Goal: Transaction & Acquisition: Purchase product/service

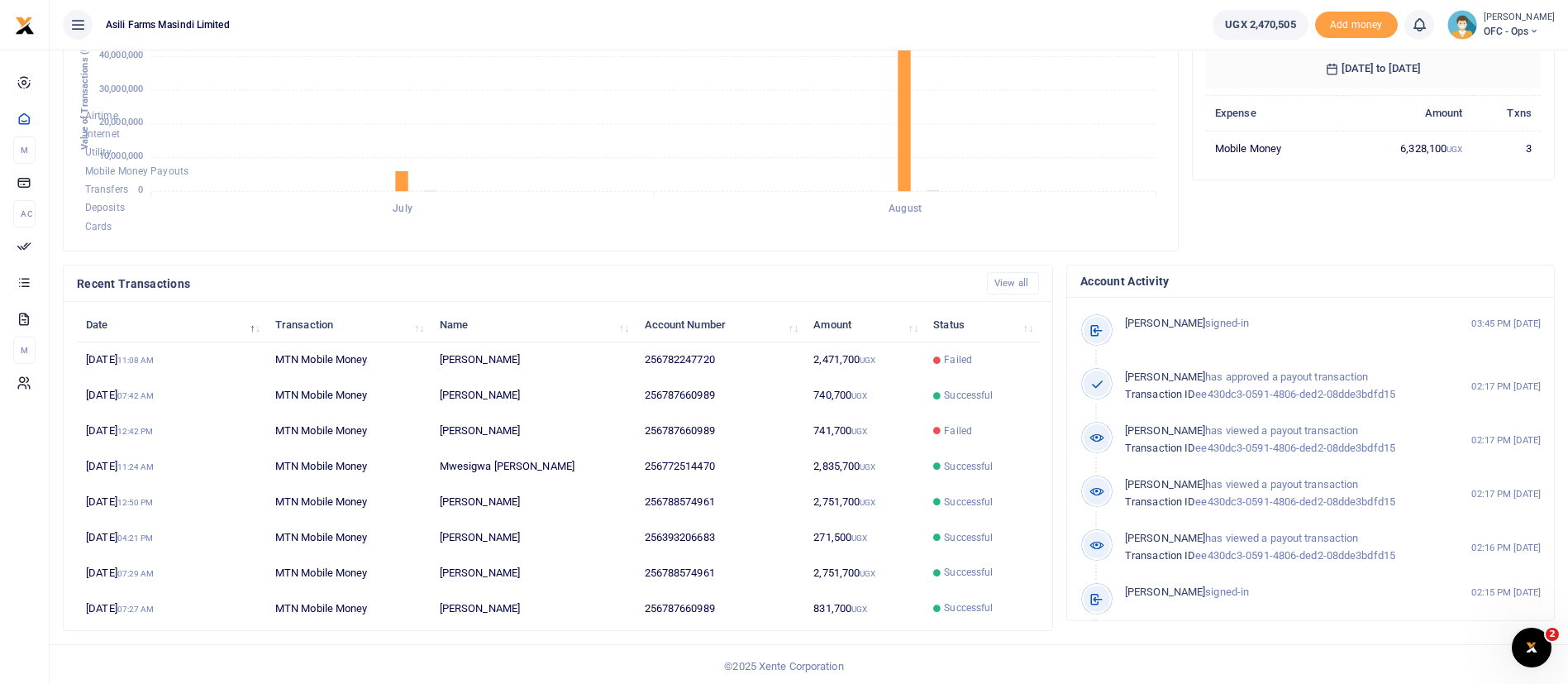
scroll to position [304, 0]
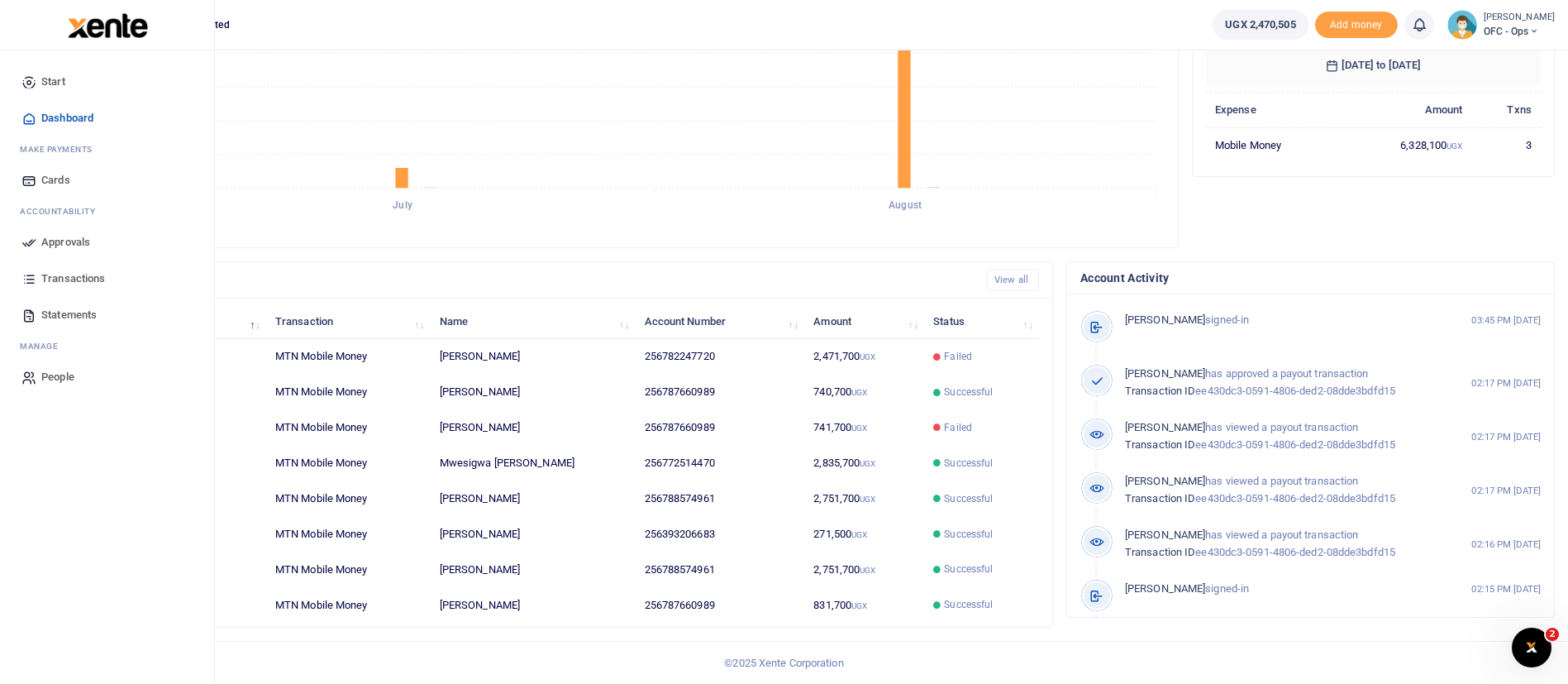
click at [76, 238] on span "Approvals" at bounding box center [65, 242] width 49 height 17
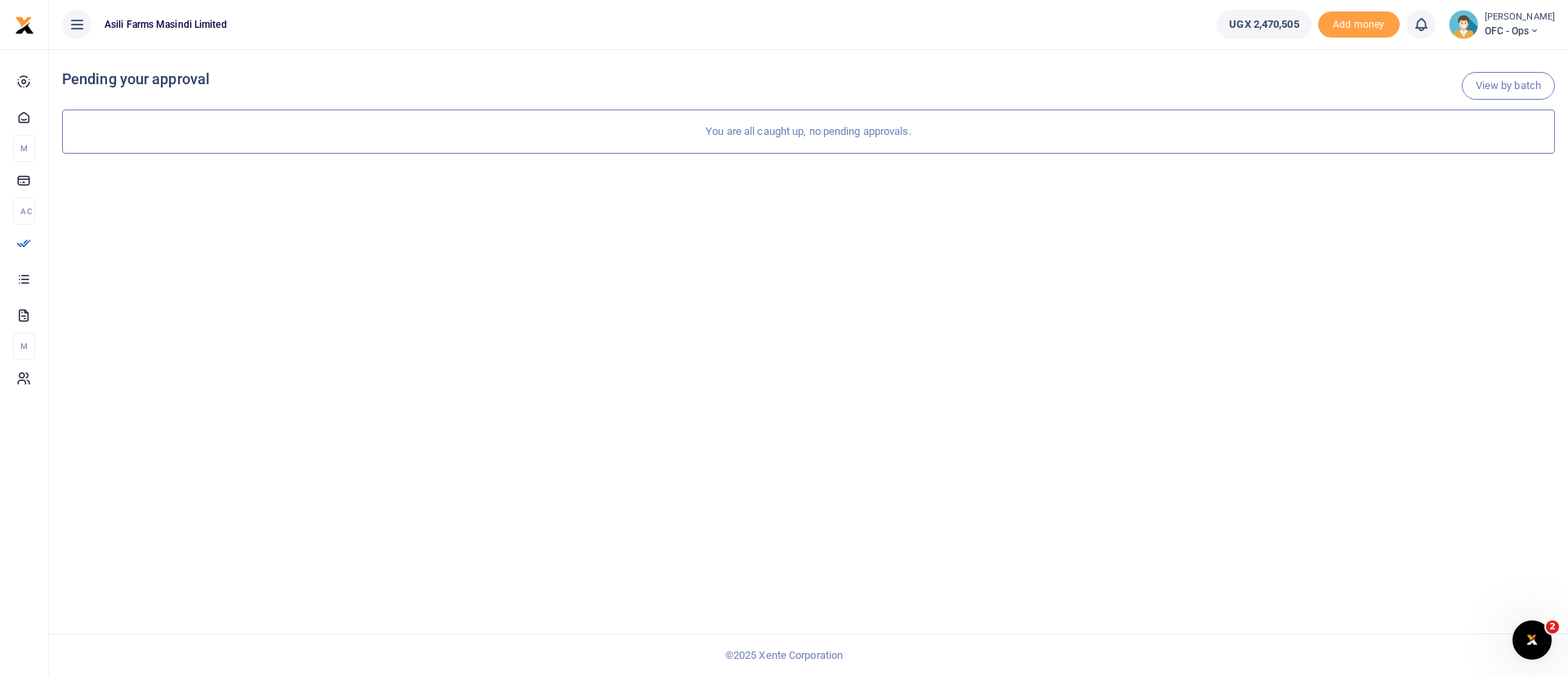
click at [1491, 25] on span "OFC - Ops" at bounding box center [1519, 31] width 70 height 14
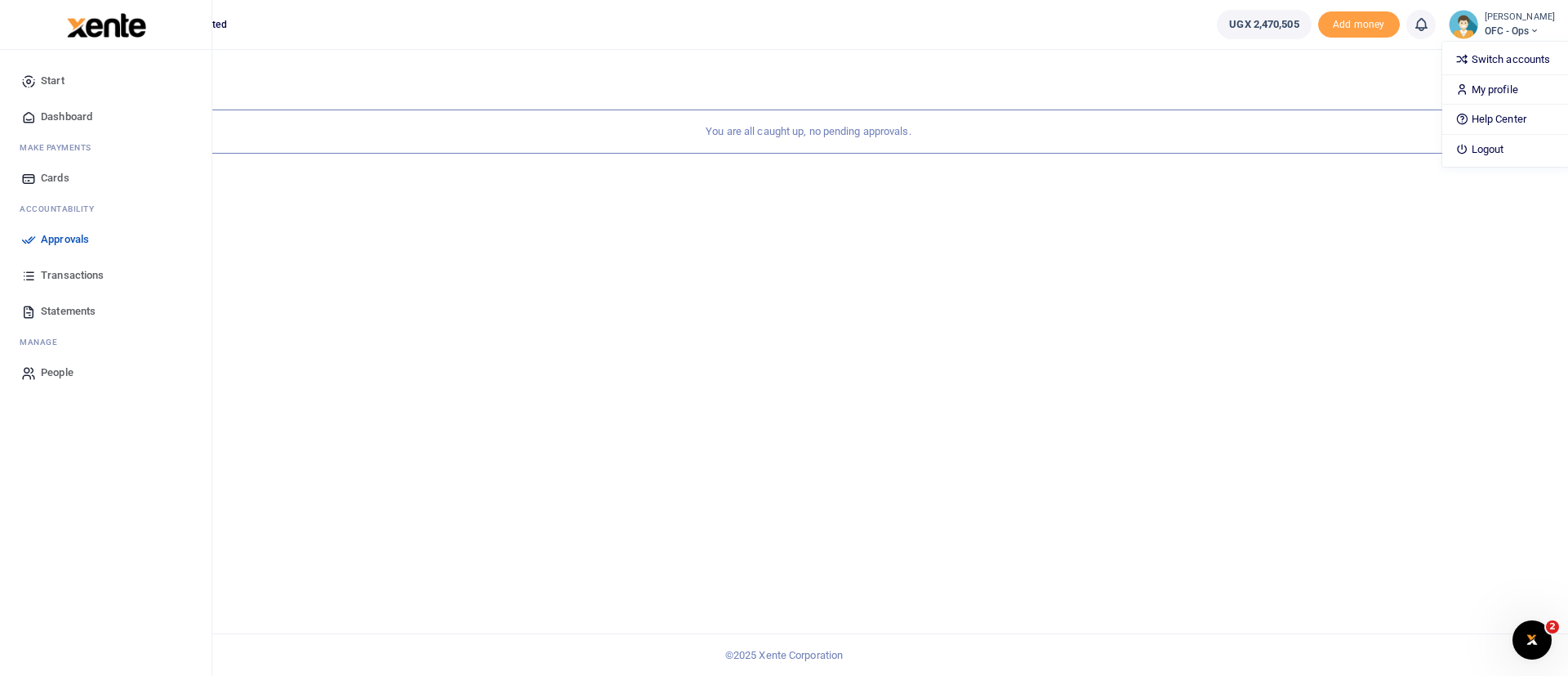
click at [100, 33] on img at bounding box center [107, 25] width 79 height 24
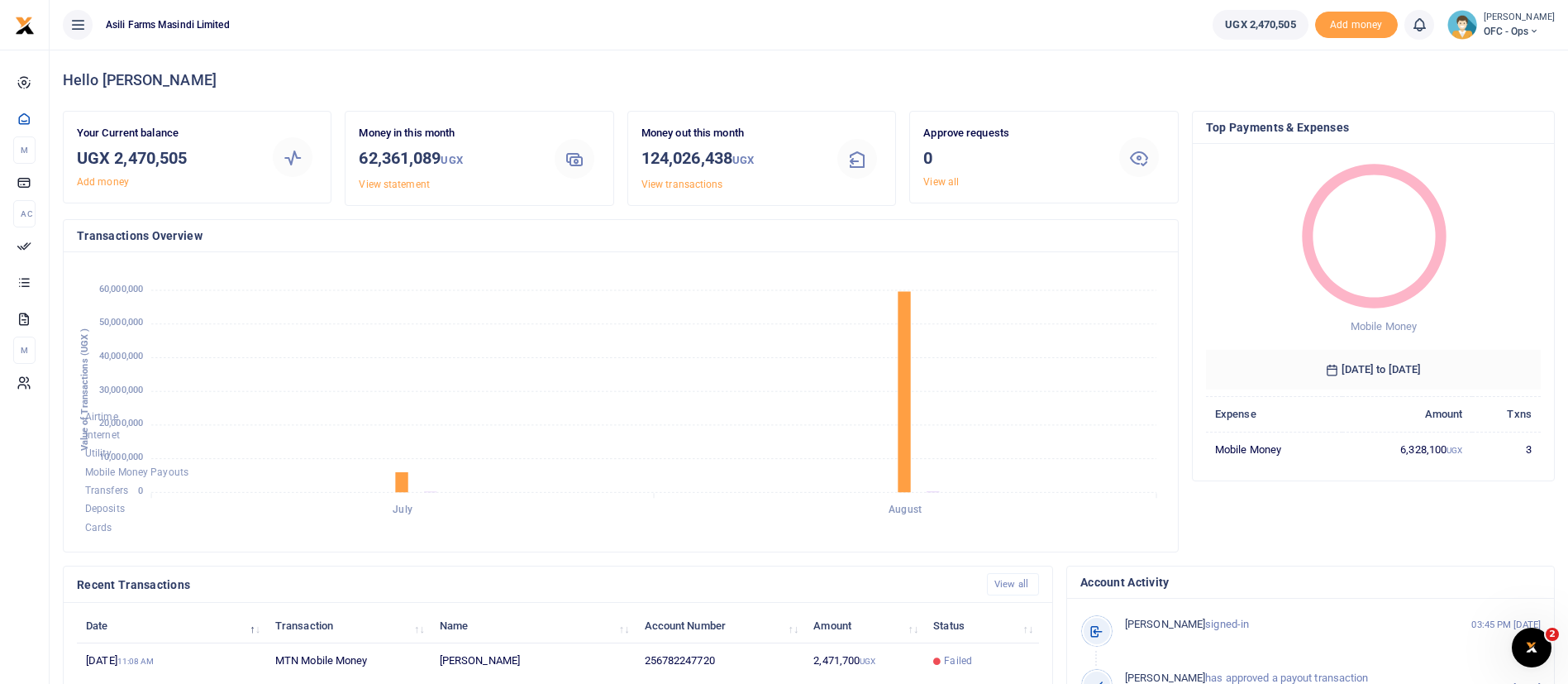
scroll to position [304, 0]
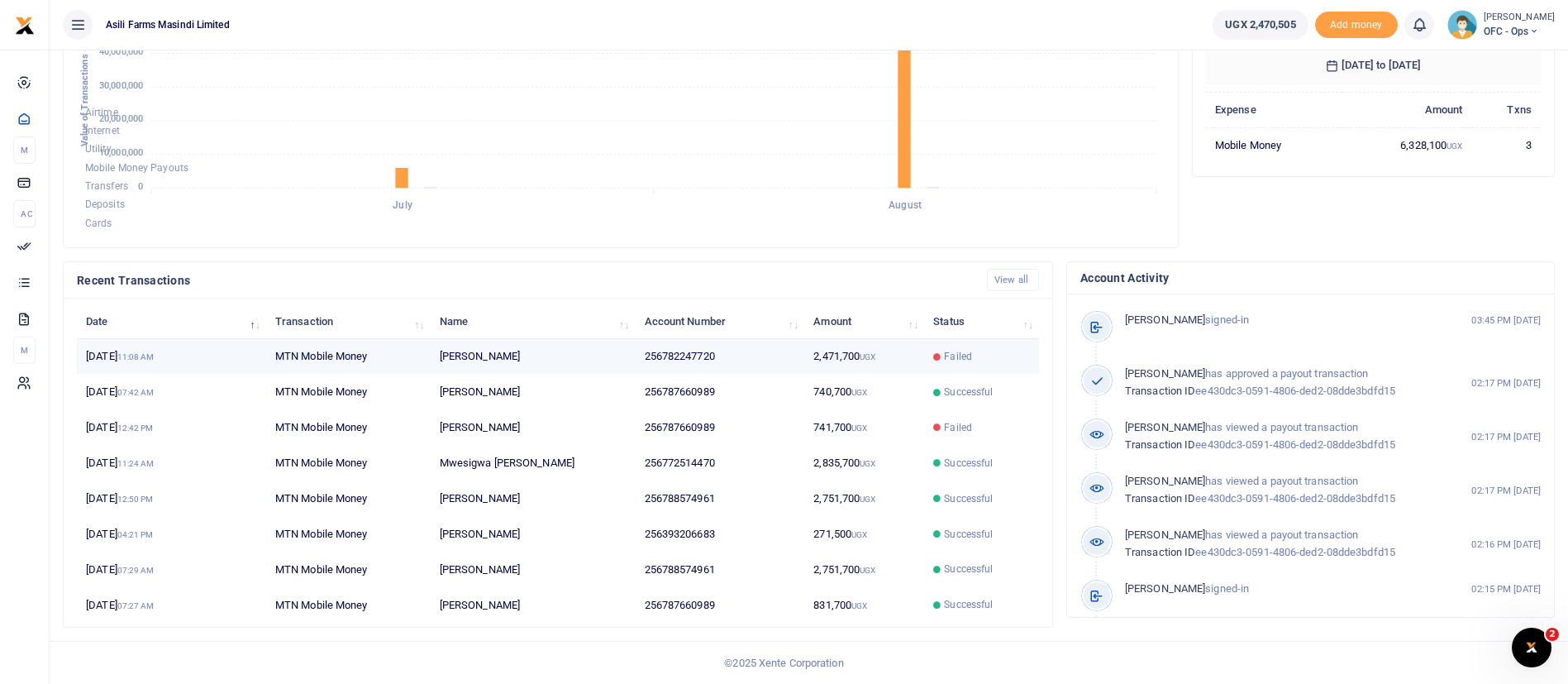
click at [805, 364] on td "2,471,700 UGX" at bounding box center [864, 357] width 120 height 35
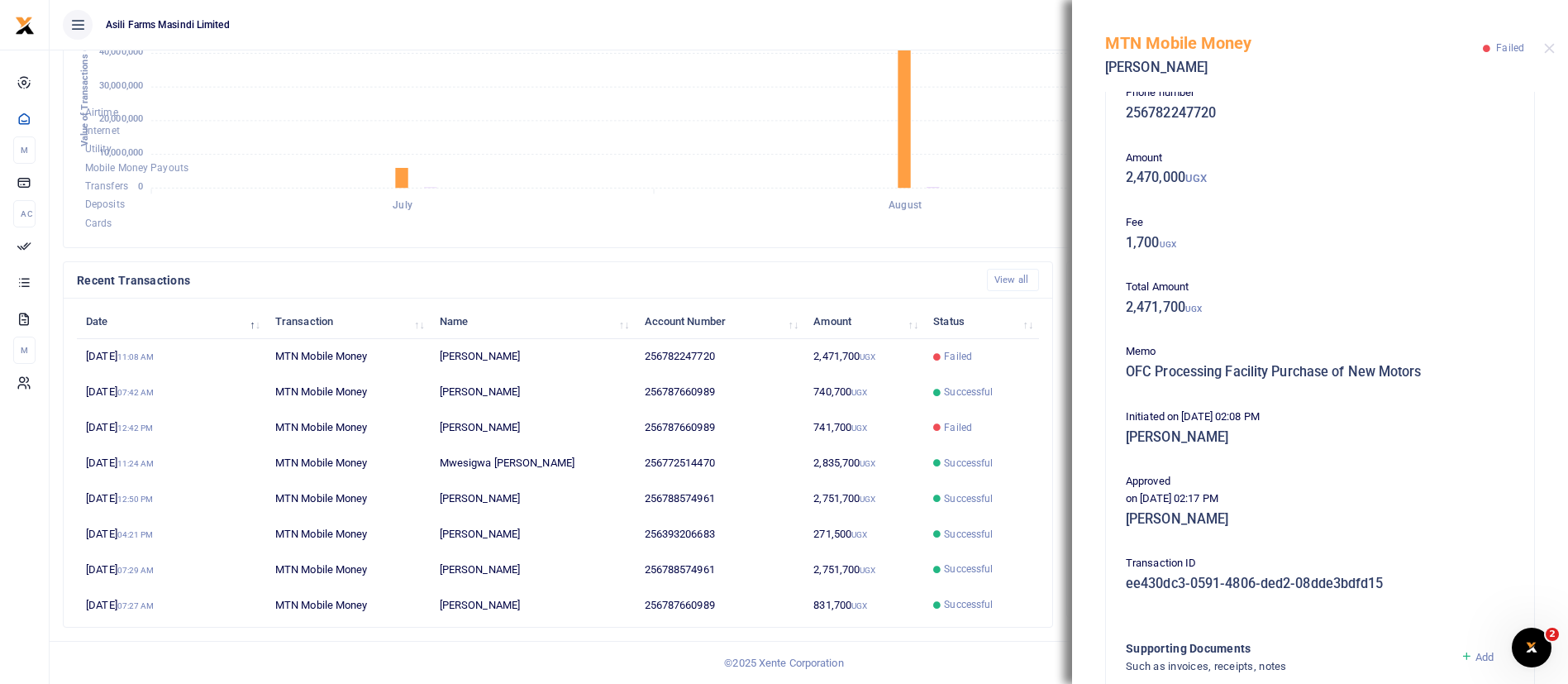
scroll to position [0, 0]
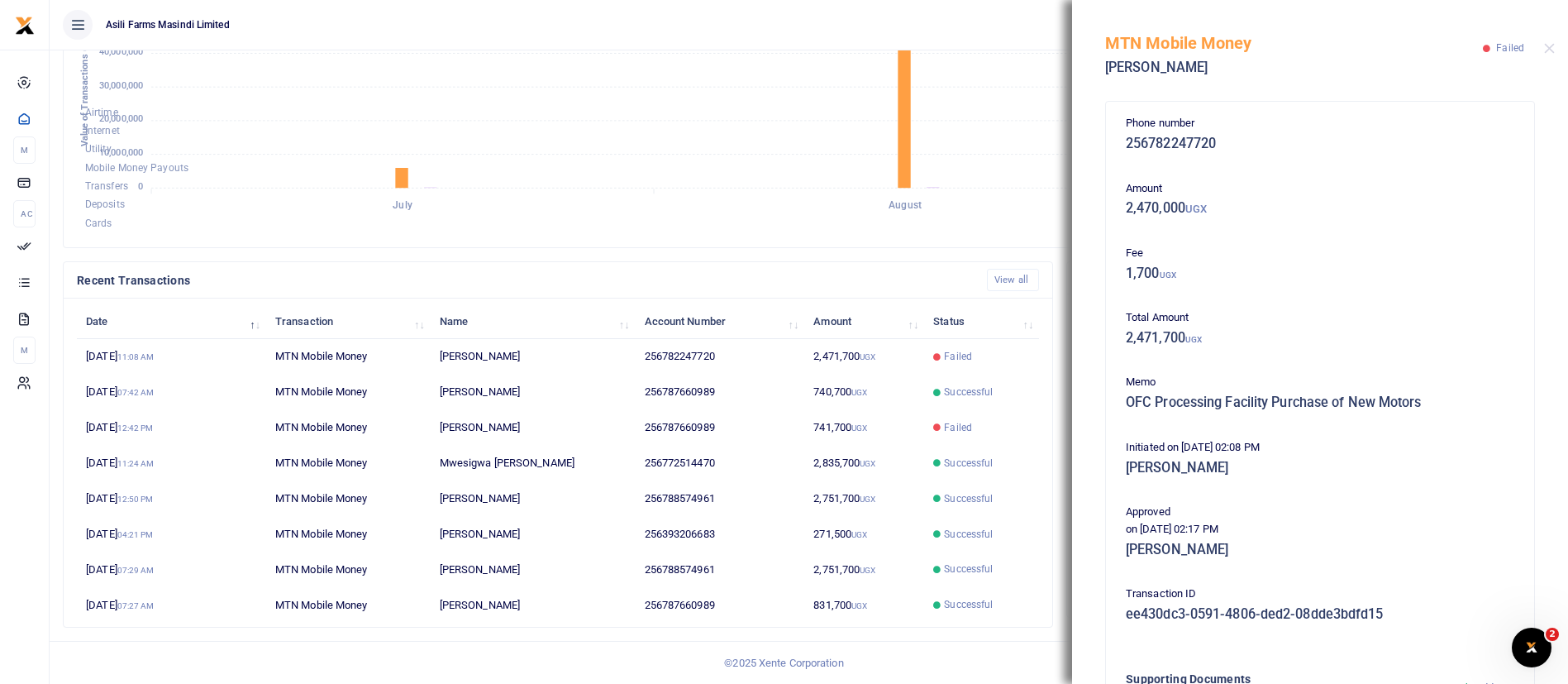
click at [976, 37] on ul "Asili Farms Masindi Limited" at bounding box center [625, 24] width 1150 height 50
click at [1550, 52] on button "Close" at bounding box center [1549, 48] width 11 height 11
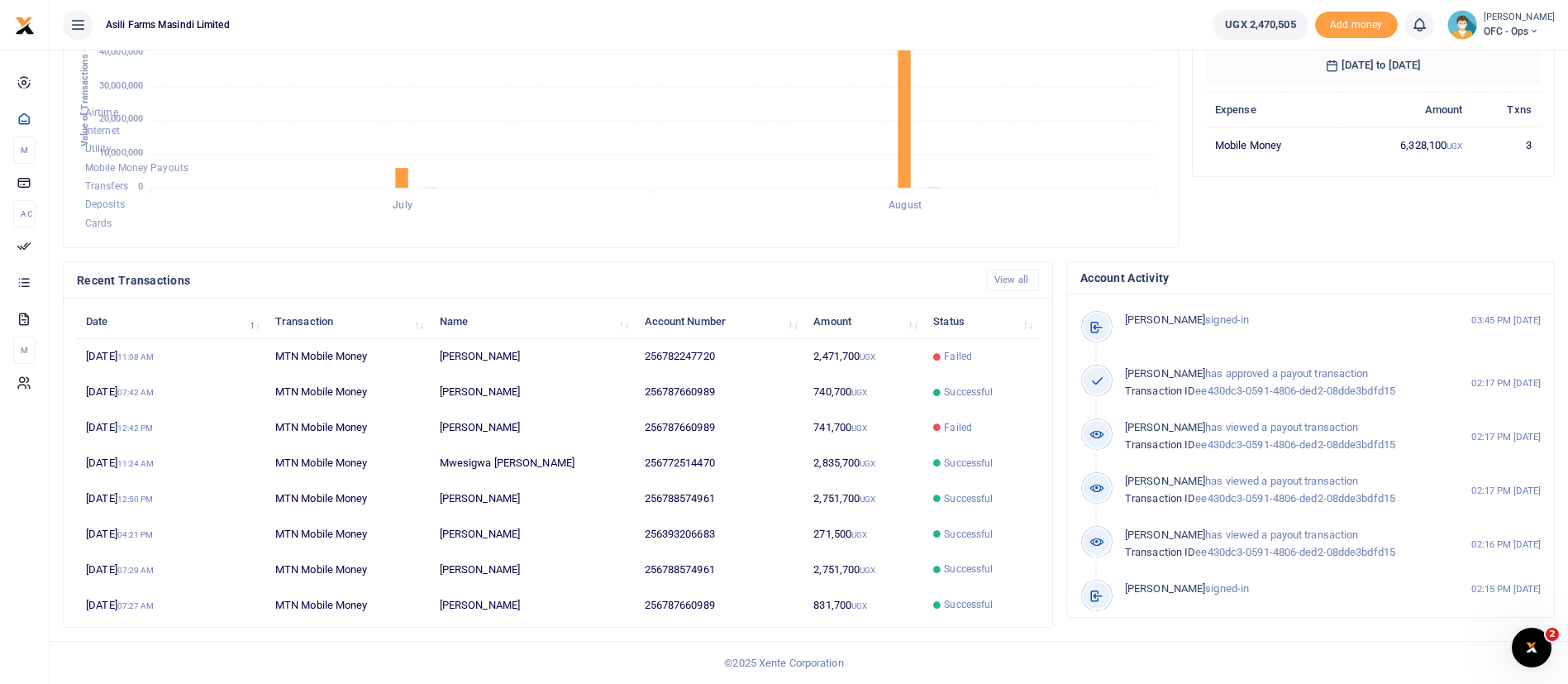
click at [1530, 25] on icon at bounding box center [1535, 31] width 10 height 12
click at [1496, 54] on link "Switch accounts" at bounding box center [1507, 60] width 131 height 23
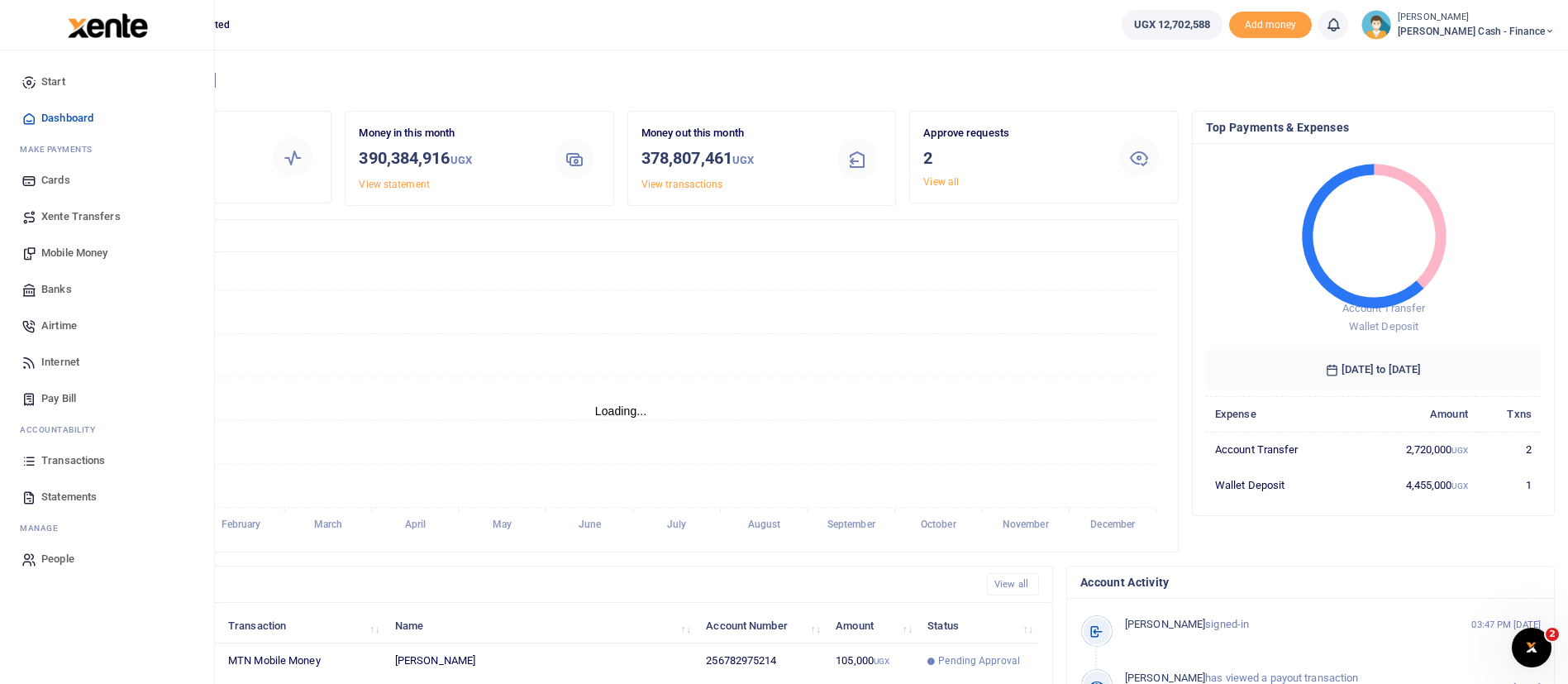
click at [67, 212] on span "Xente Transfers" at bounding box center [80, 216] width 79 height 17
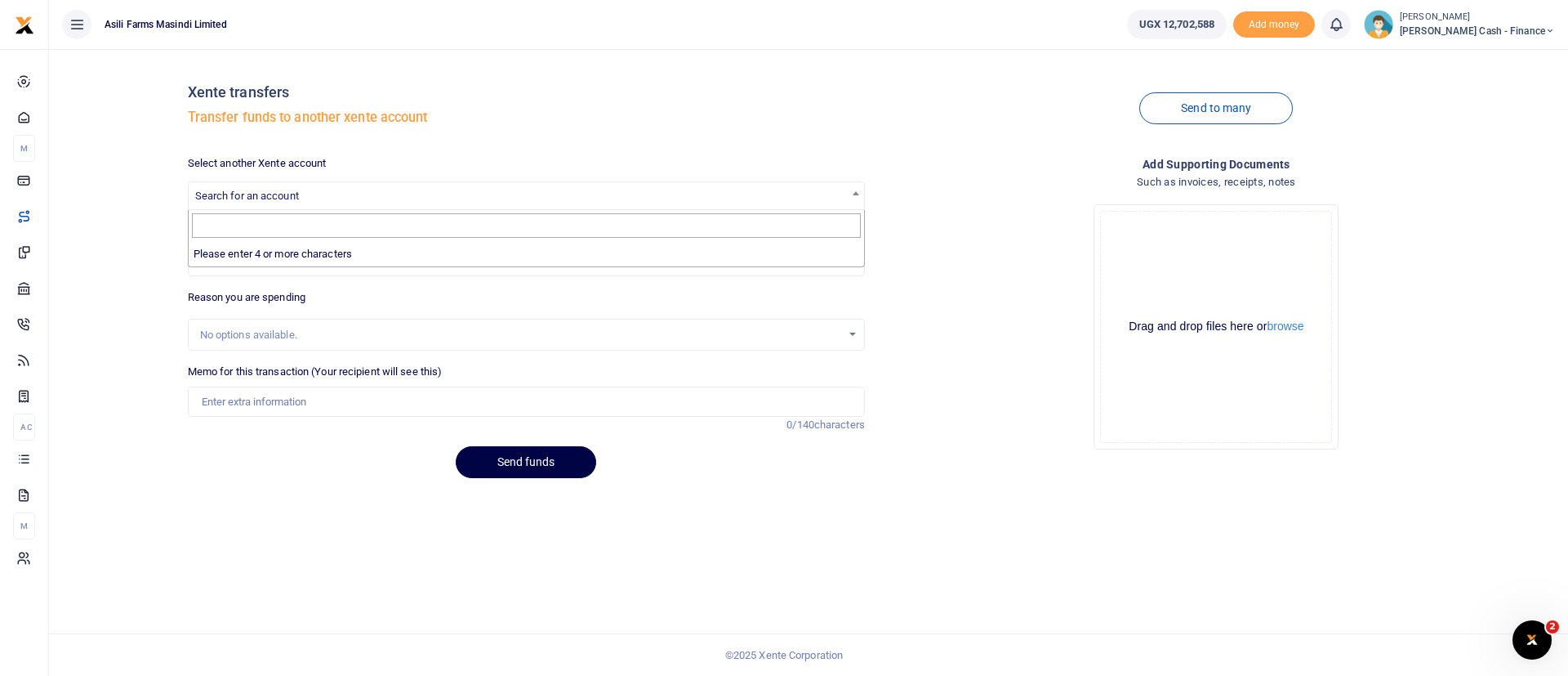
click at [249, 192] on span "Search for an account" at bounding box center [247, 195] width 104 height 13
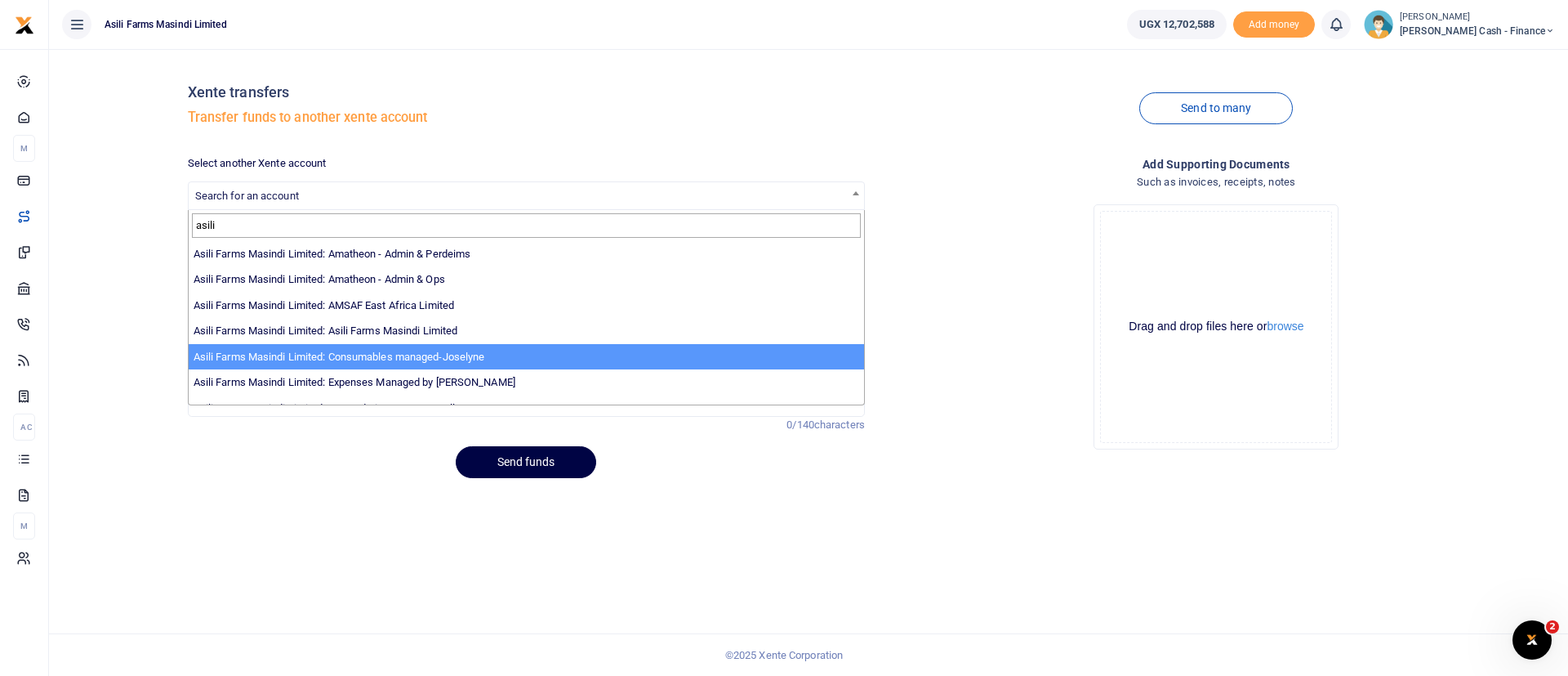
scroll to position [119, 0]
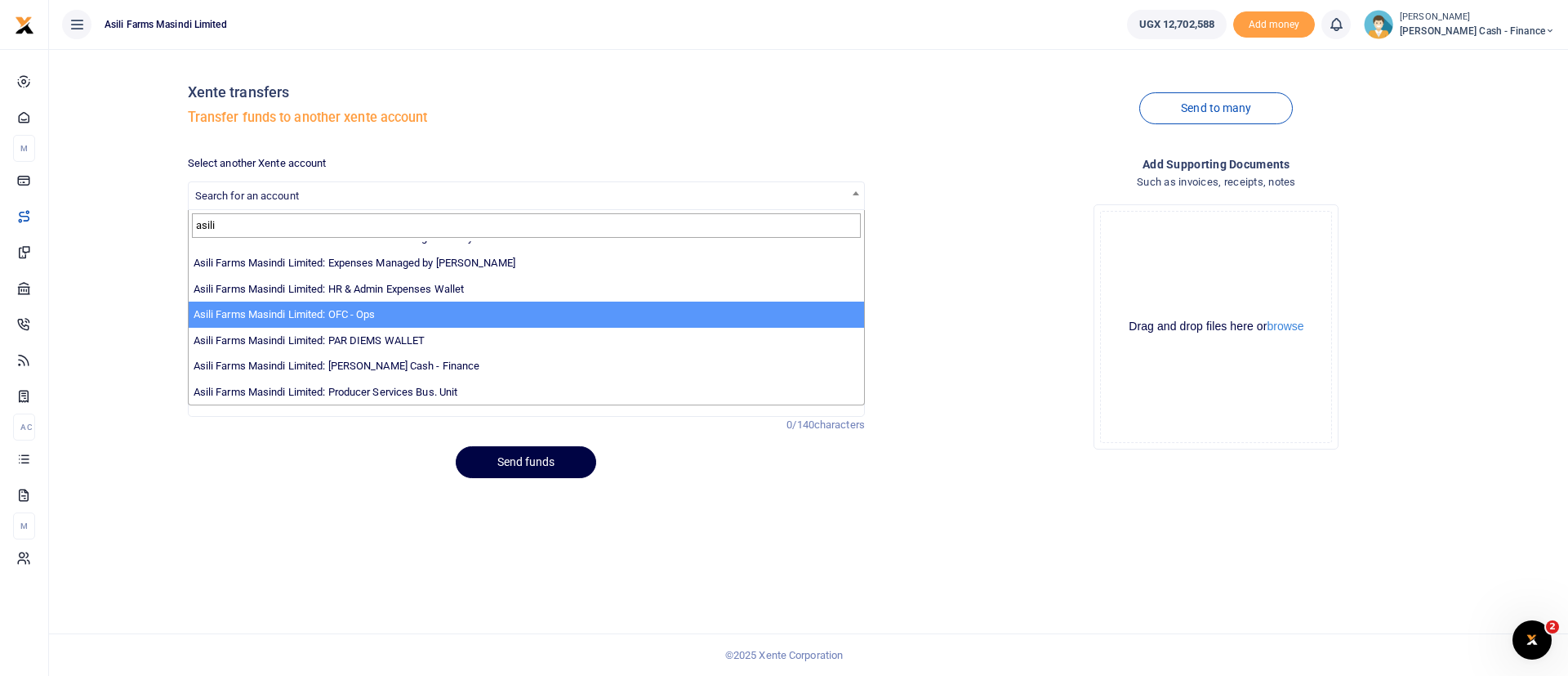
type input "asili"
select select "4038"
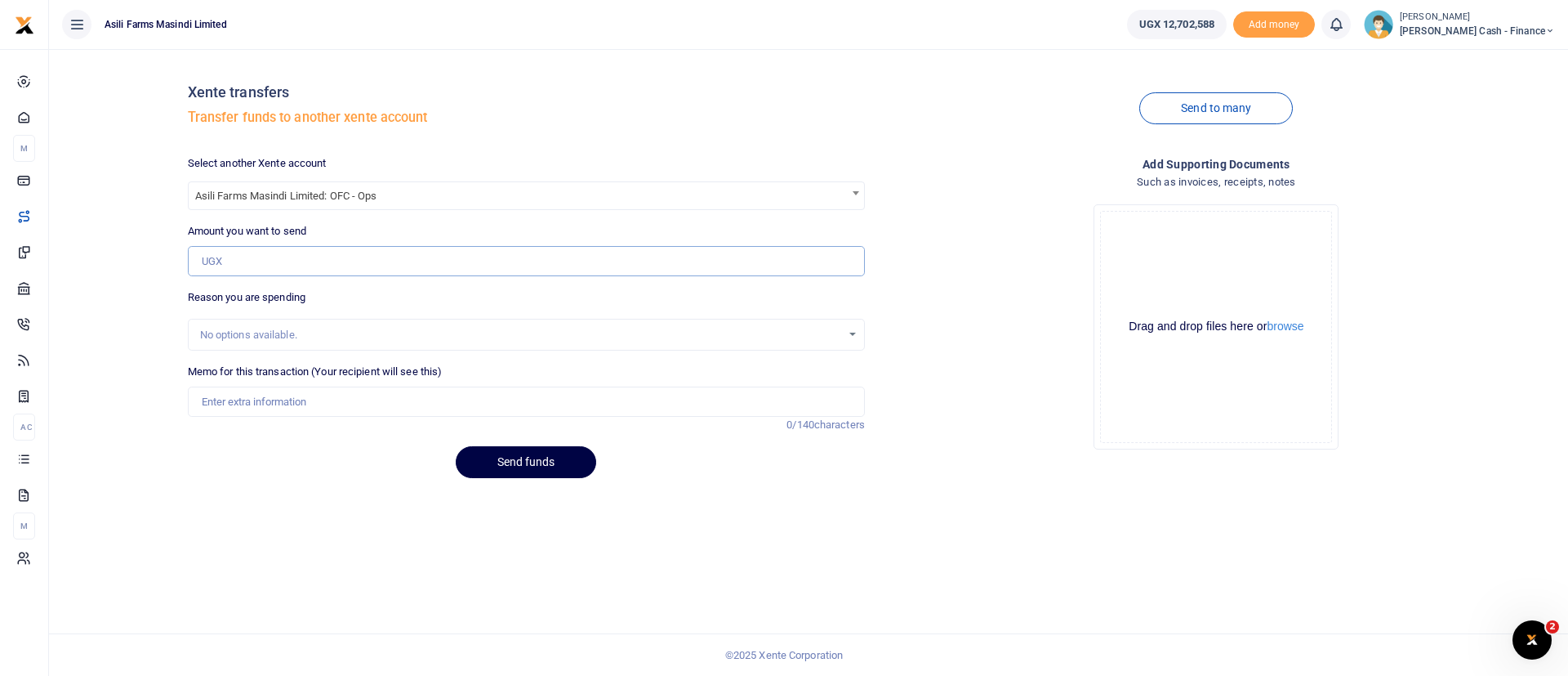
click at [255, 259] on input "Amount you want to send" at bounding box center [526, 261] width 677 height 31
type input "10,000"
click at [197, 412] on input "Memo for this transaction (Your recipient will see this)" at bounding box center [526, 402] width 677 height 31
type input "Transaction charges OFC"
click at [560, 465] on button "Send funds" at bounding box center [526, 461] width 141 height 32
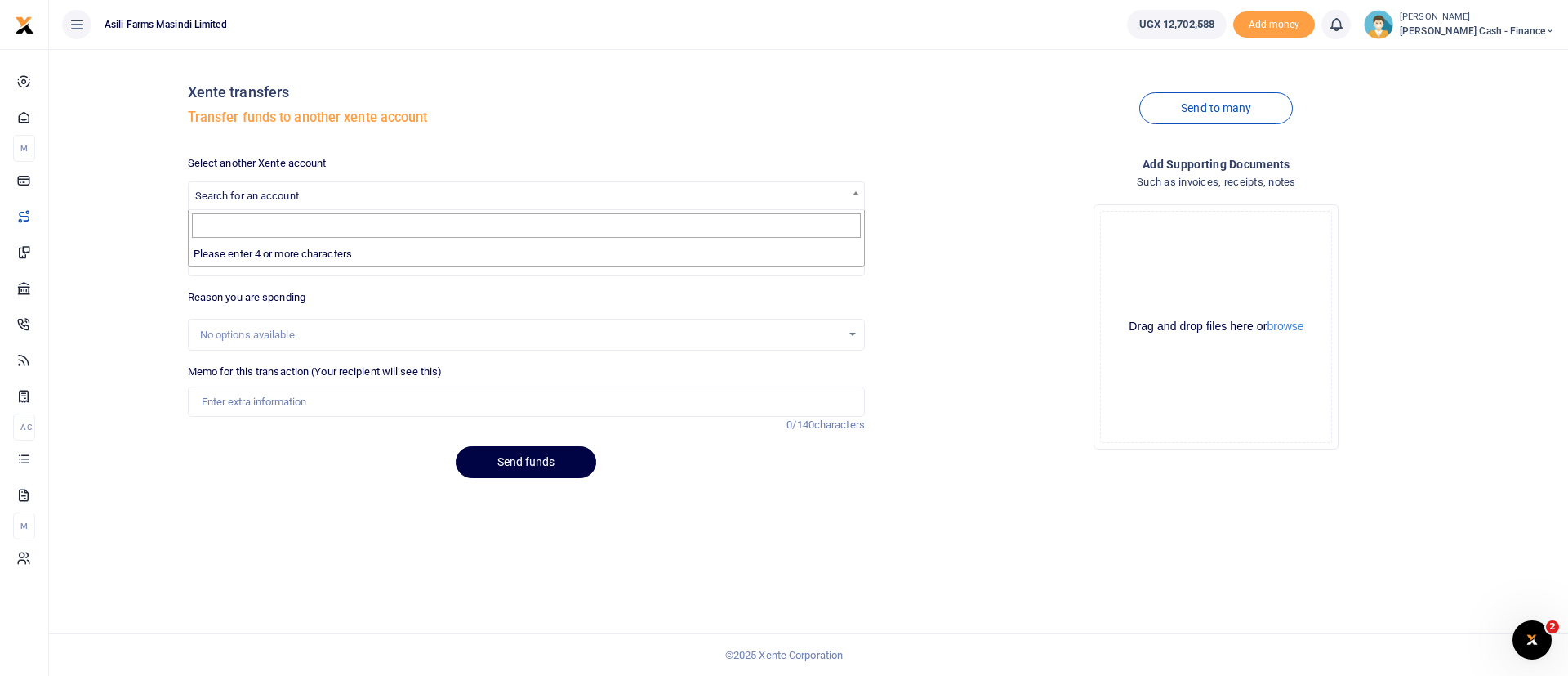
click at [860, 195] on span at bounding box center [856, 193] width 16 height 21
drag, startPoint x: 241, startPoint y: 249, endPoint x: 226, endPoint y: 252, distance: 15.3
click at [226, 252] on li "Please enter 4 or more characters" at bounding box center [527, 253] width 676 height 26
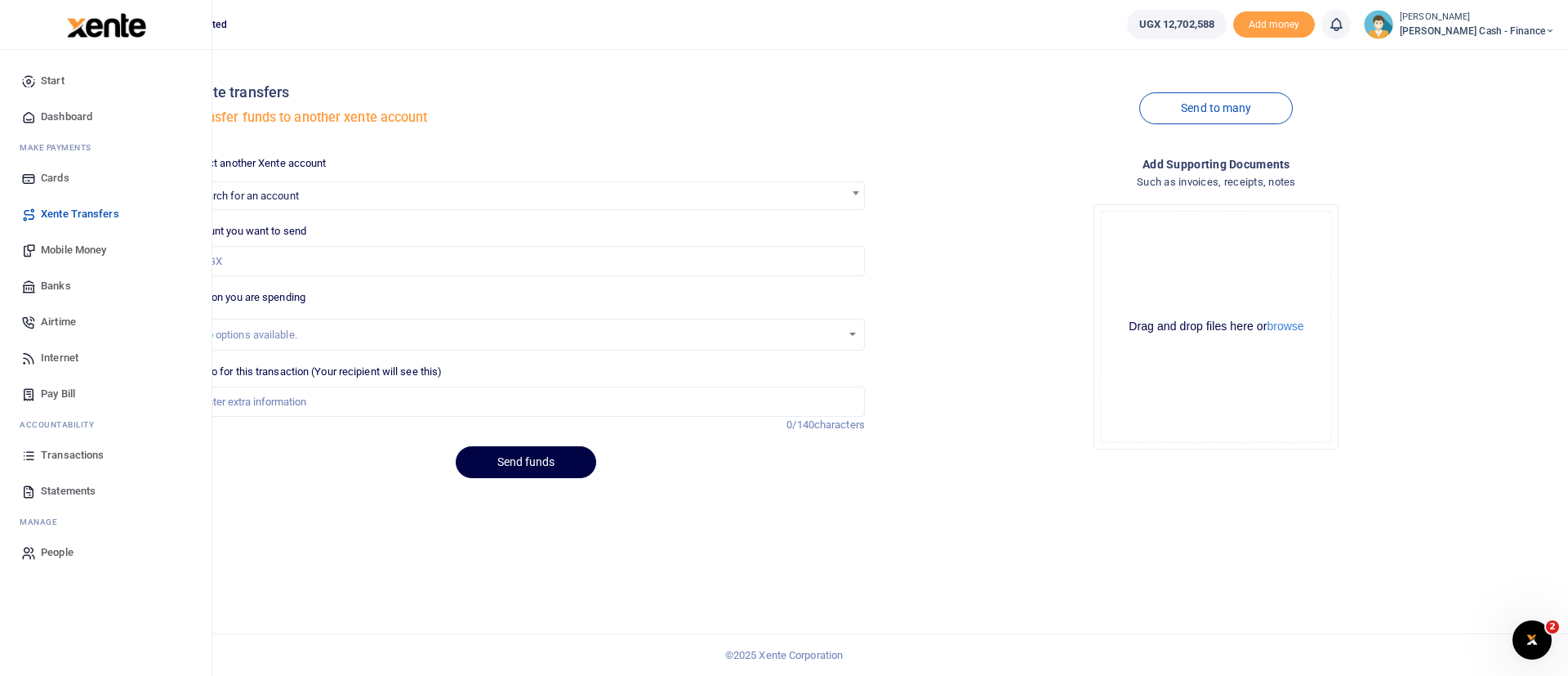
click at [85, 455] on span "Transactions" at bounding box center [71, 455] width 63 height 16
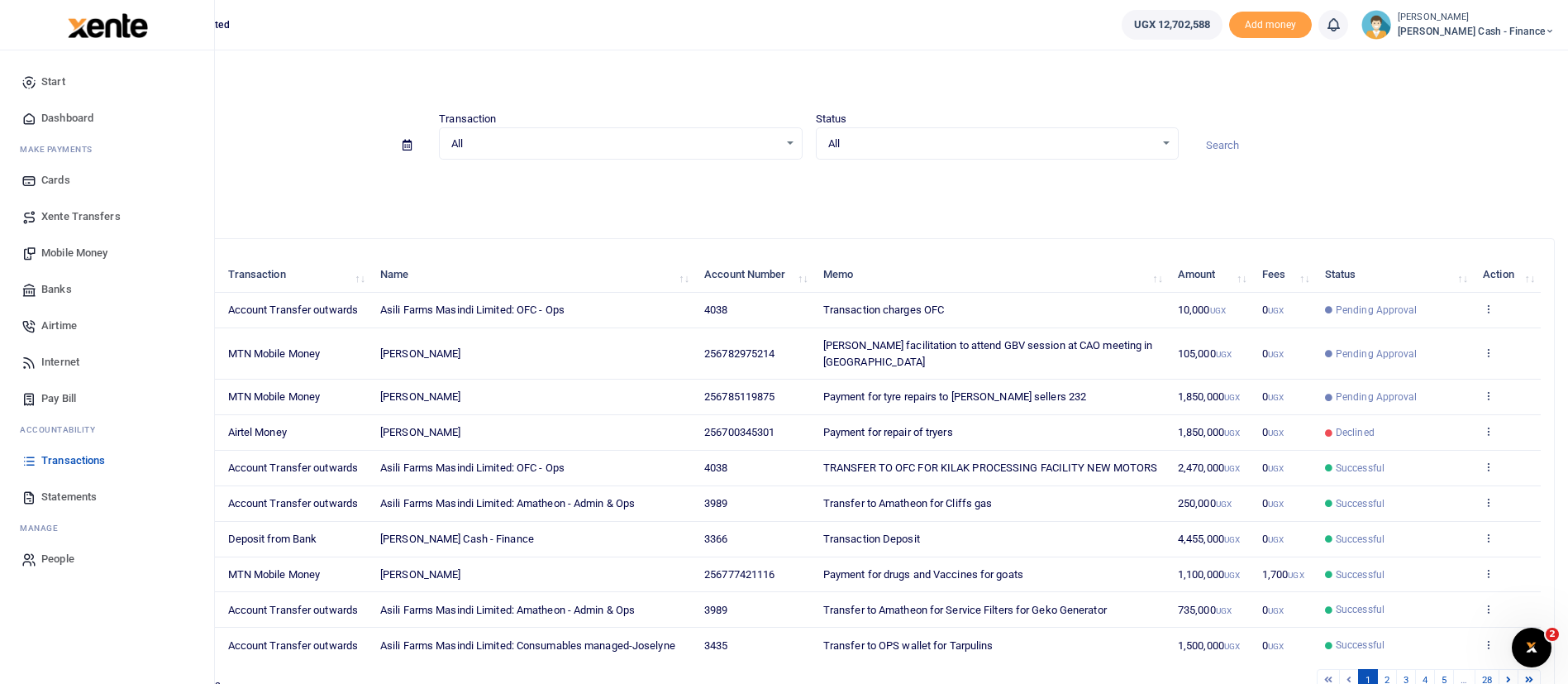
click at [76, 214] on span "Xente Transfers" at bounding box center [80, 216] width 79 height 17
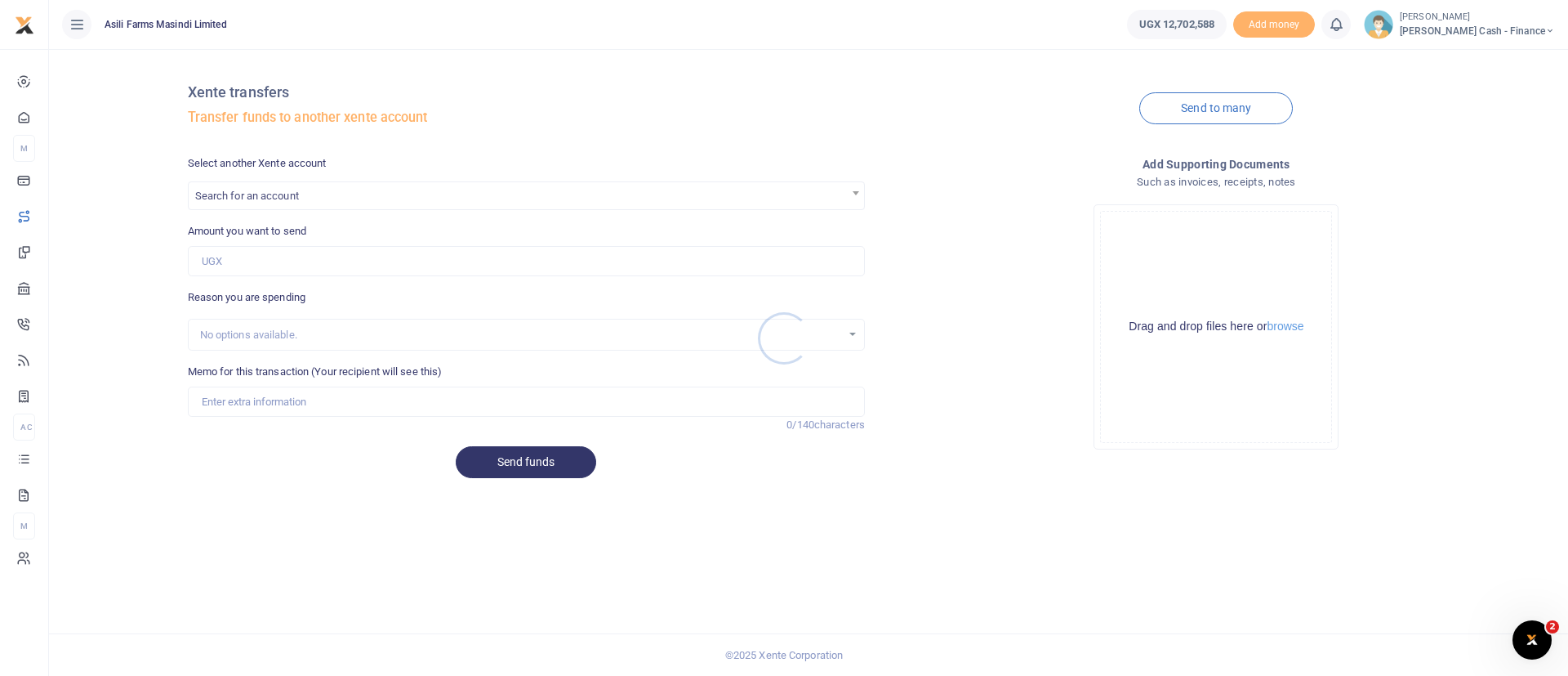
click at [278, 192] on div at bounding box center [784, 338] width 1568 height 676
click at [250, 192] on span "Search for an account" at bounding box center [247, 195] width 104 height 13
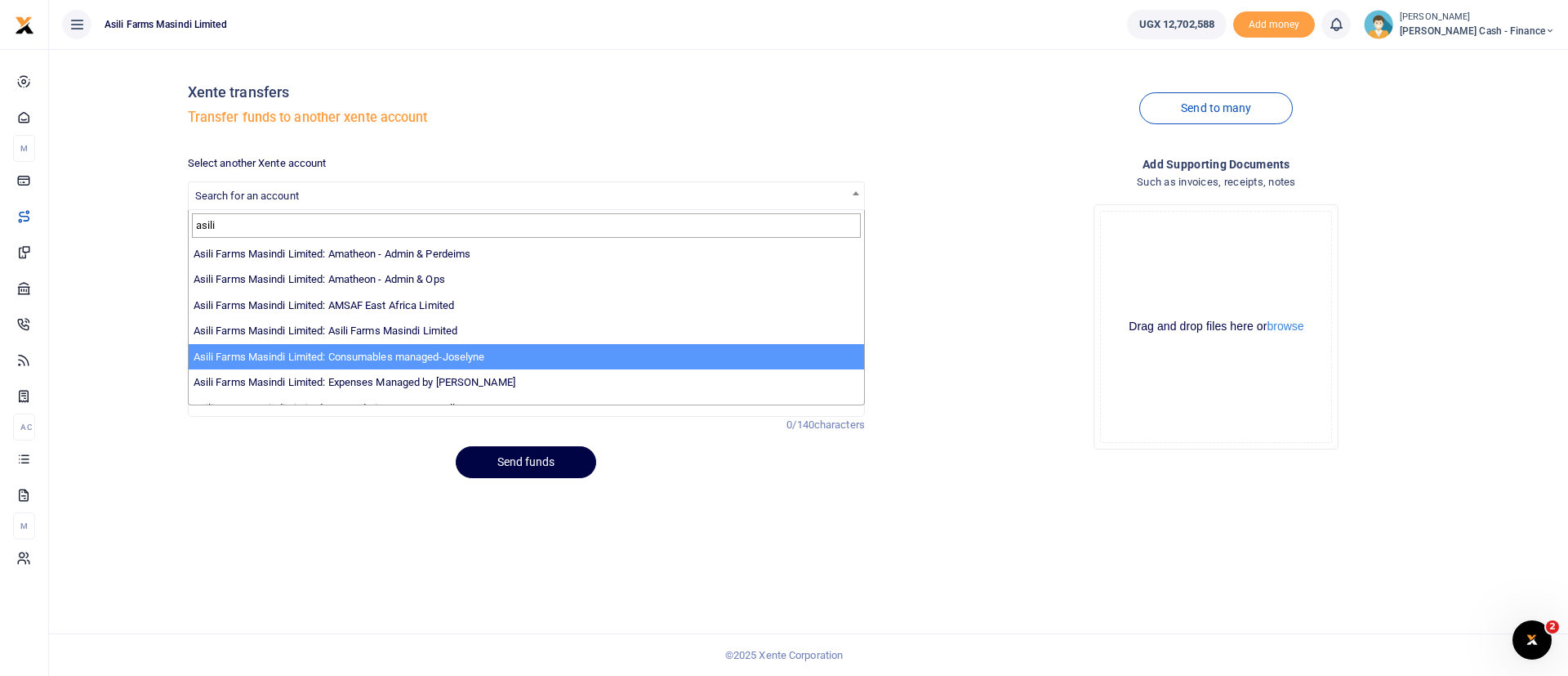
scroll to position [119, 0]
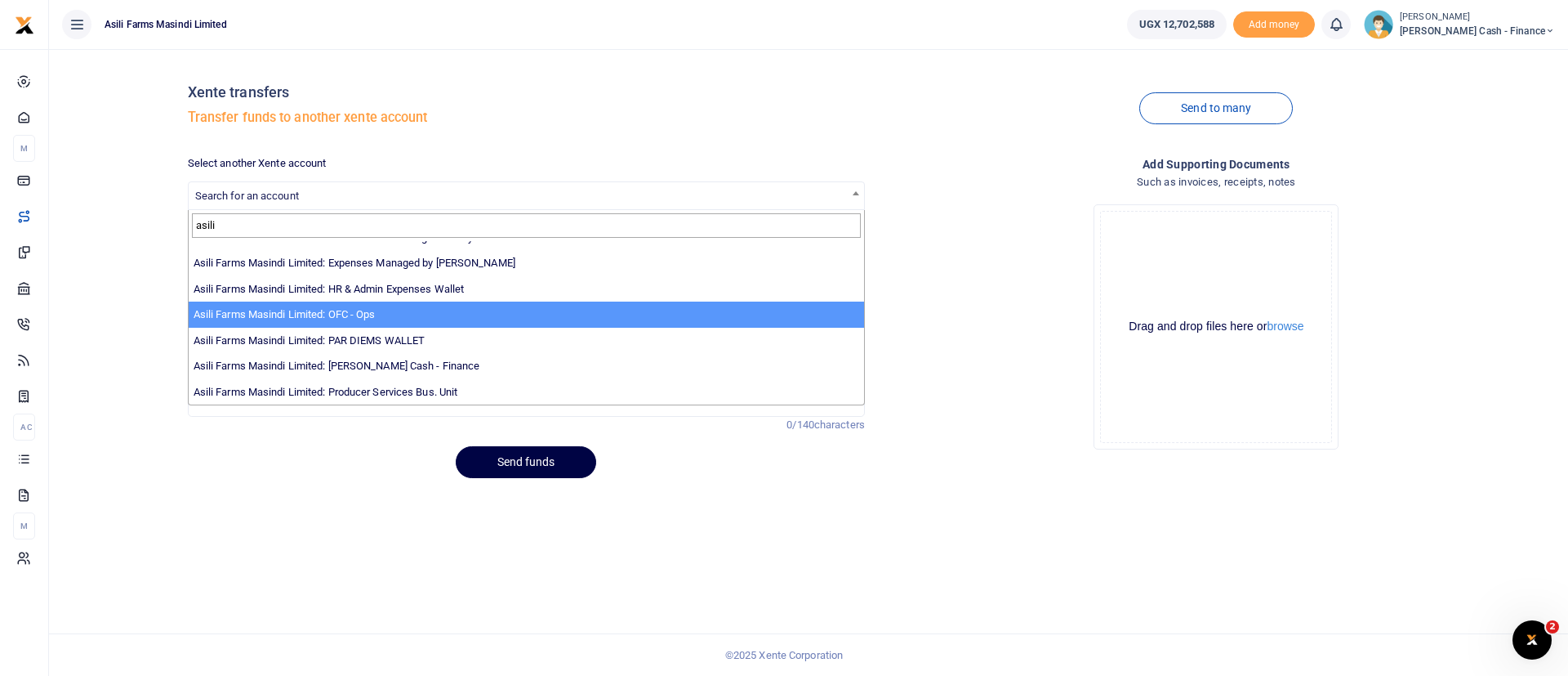
type input "asili"
select select "4038"
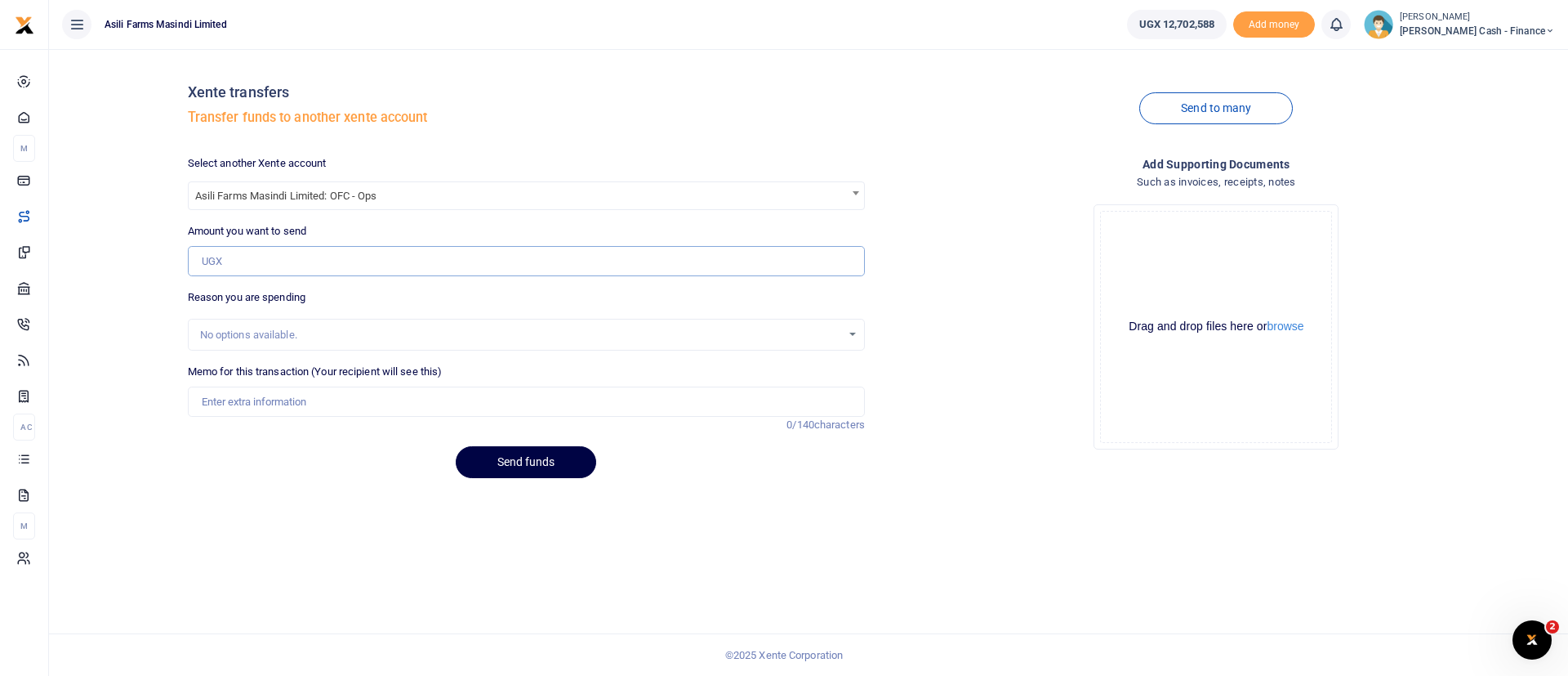
click at [245, 266] on input "Amount you want to send" at bounding box center [526, 261] width 677 height 31
type input "100,000"
drag, startPoint x: 213, startPoint y: 420, endPoint x: 221, endPoint y: 398, distance: 23.4
click at [221, 398] on div "Memo for this transaction (Your recipient will see this) Reason is required. 0/…" at bounding box center [526, 399] width 690 height 69
click at [221, 398] on input "Memo for this transaction (Your recipient will see this)" at bounding box center [526, 402] width 677 height 31
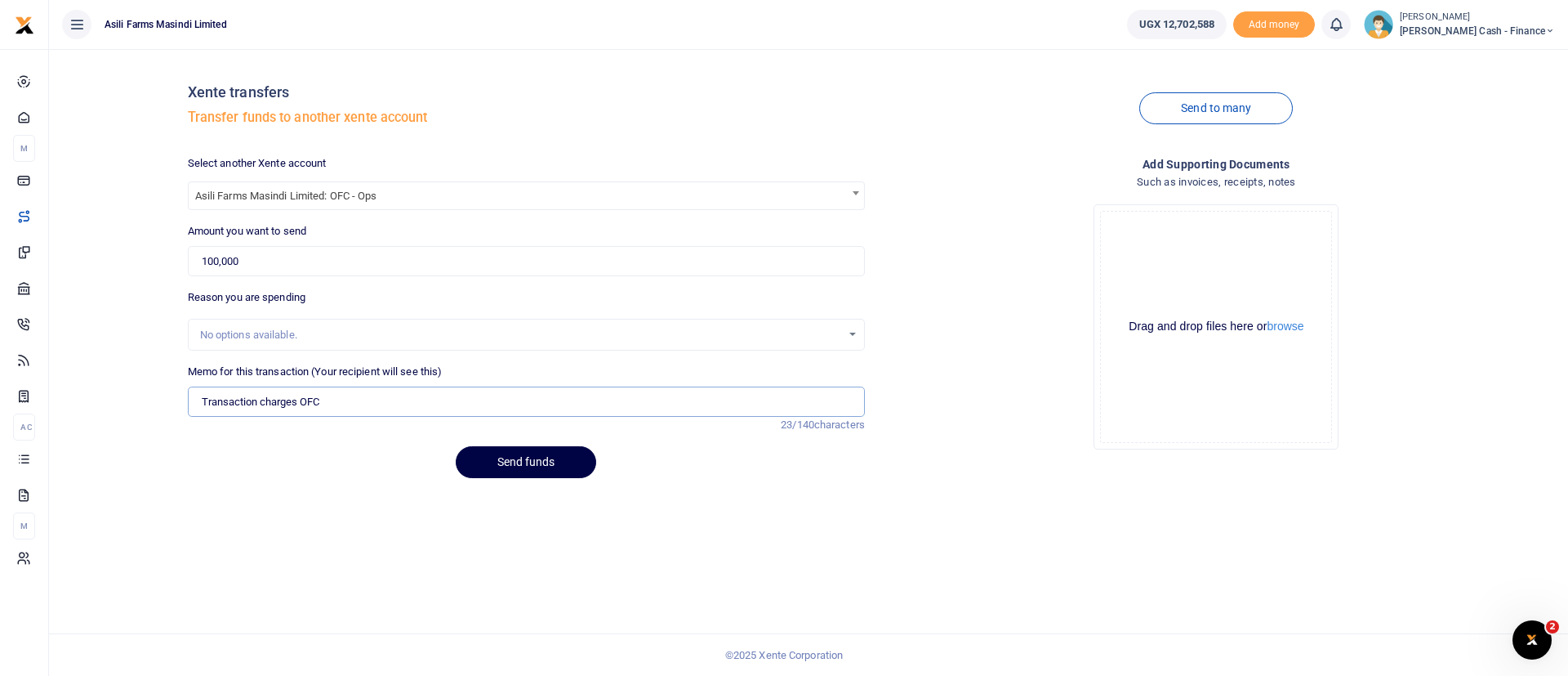
click at [203, 402] on input "Transaction charges OFC" at bounding box center [526, 402] width 677 height 31
click at [463, 401] on input "Funds tranfer to OFC for Transaction charges OFC" at bounding box center [526, 402] width 677 height 31
type input "Funds tranfer to OFC for Transaction charges"
click at [543, 453] on button "Send funds" at bounding box center [526, 461] width 141 height 32
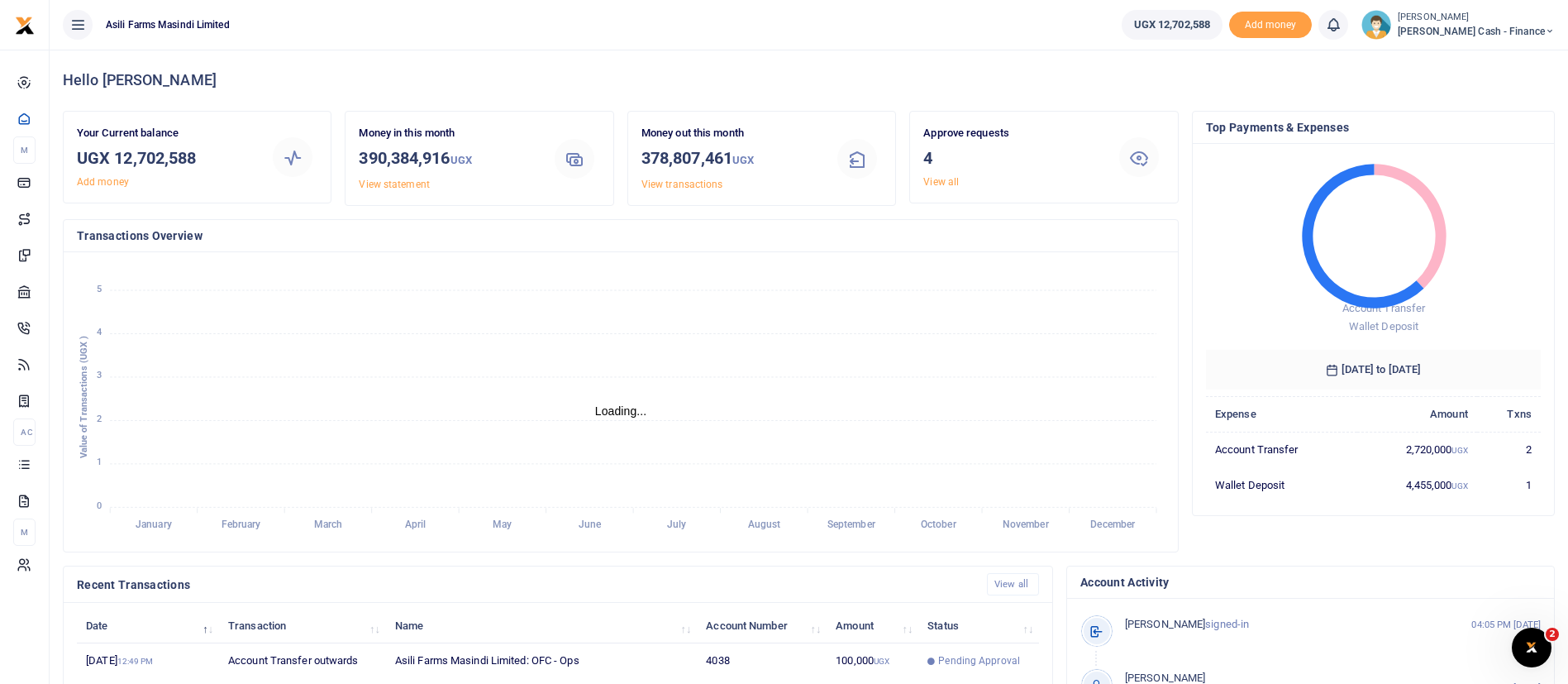
click at [1567, 488] on div "Hello [PERSON_NAME] Your Current balance UGX 12,702,588 Add money Money in this…" at bounding box center [809, 518] width 1519 height 938
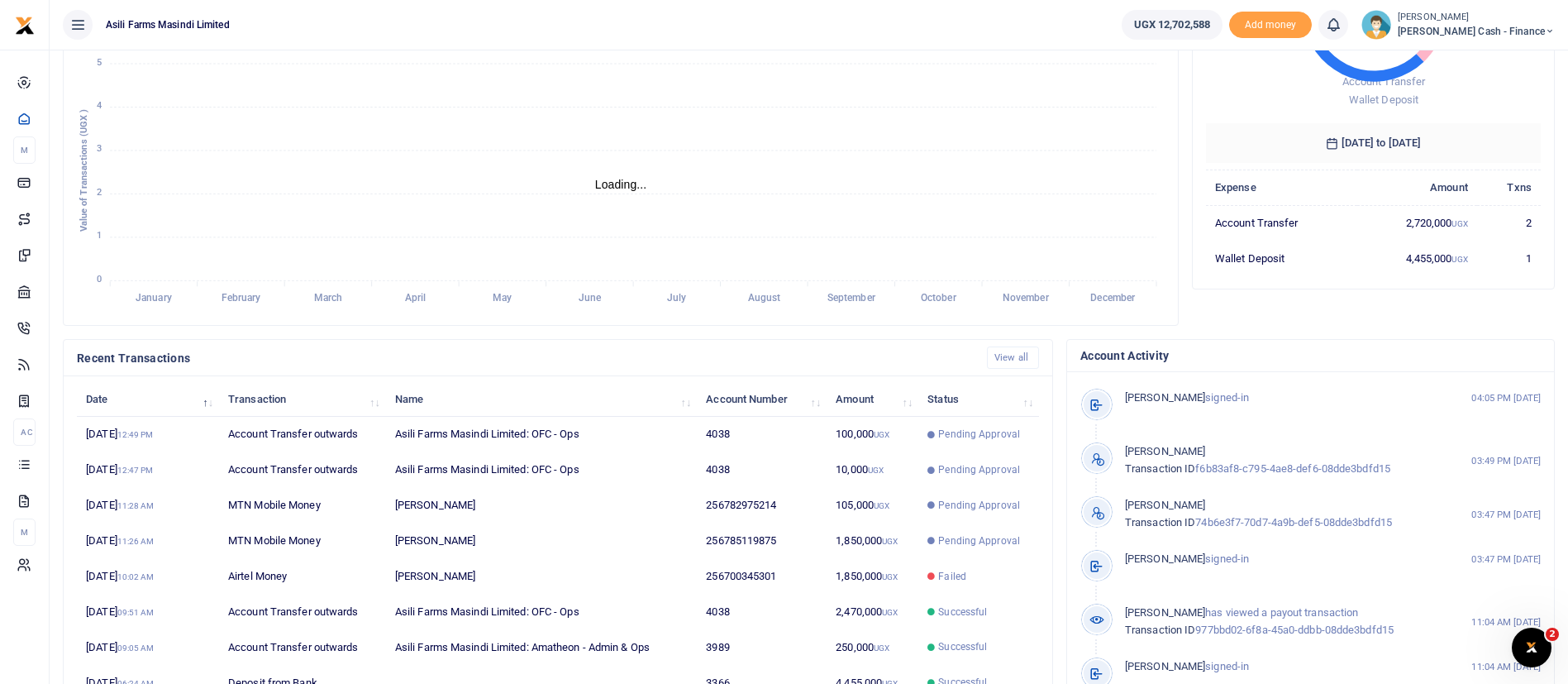
scroll to position [228, 0]
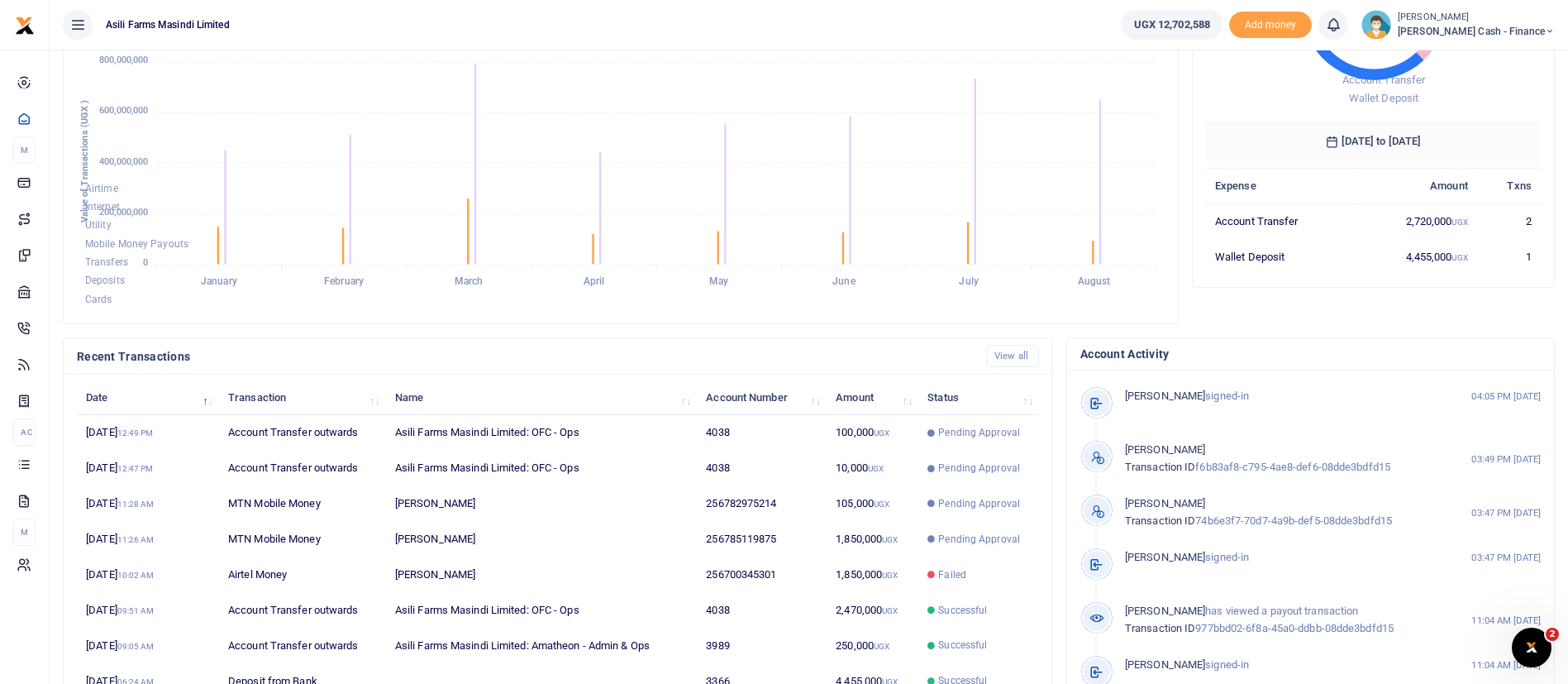
click at [1509, 28] on span "[PERSON_NAME] Cash - Finance" at bounding box center [1476, 31] width 157 height 15
